Goal: Task Accomplishment & Management: Manage account settings

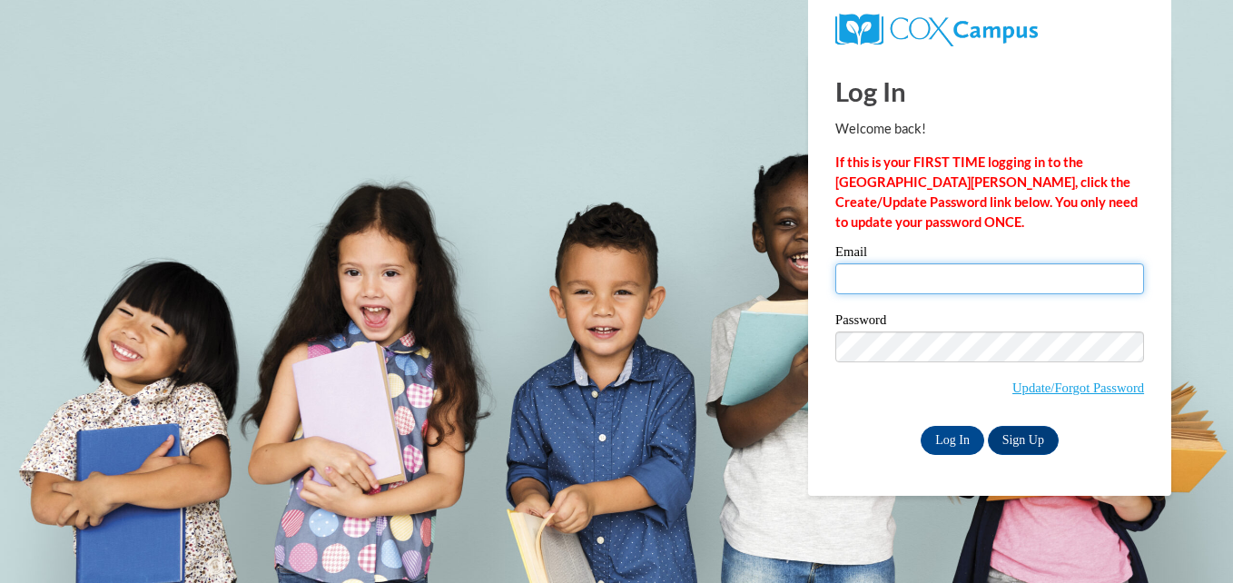
click at [933, 284] on input "Email" at bounding box center [989, 278] width 309 height 31
type input "[EMAIL_ADDRESS][DOMAIN_NAME]"
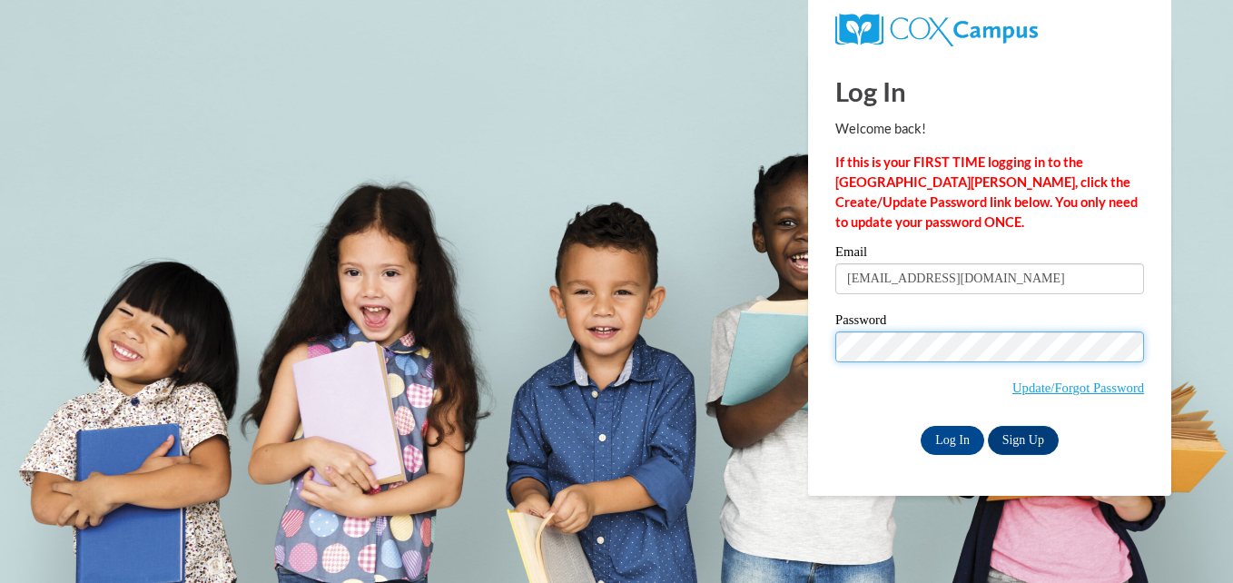
click at [920, 426] on input "Log In" at bounding box center [952, 440] width 64 height 29
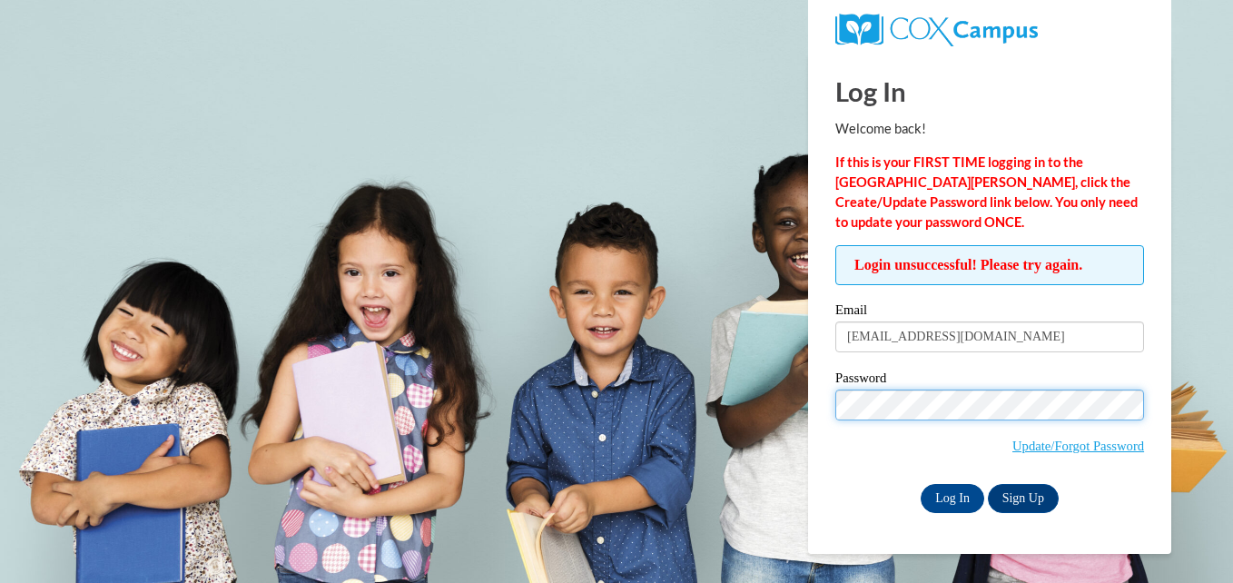
click at [920, 484] on input "Log In" at bounding box center [952, 498] width 64 height 29
